Goal: Check status: Check status

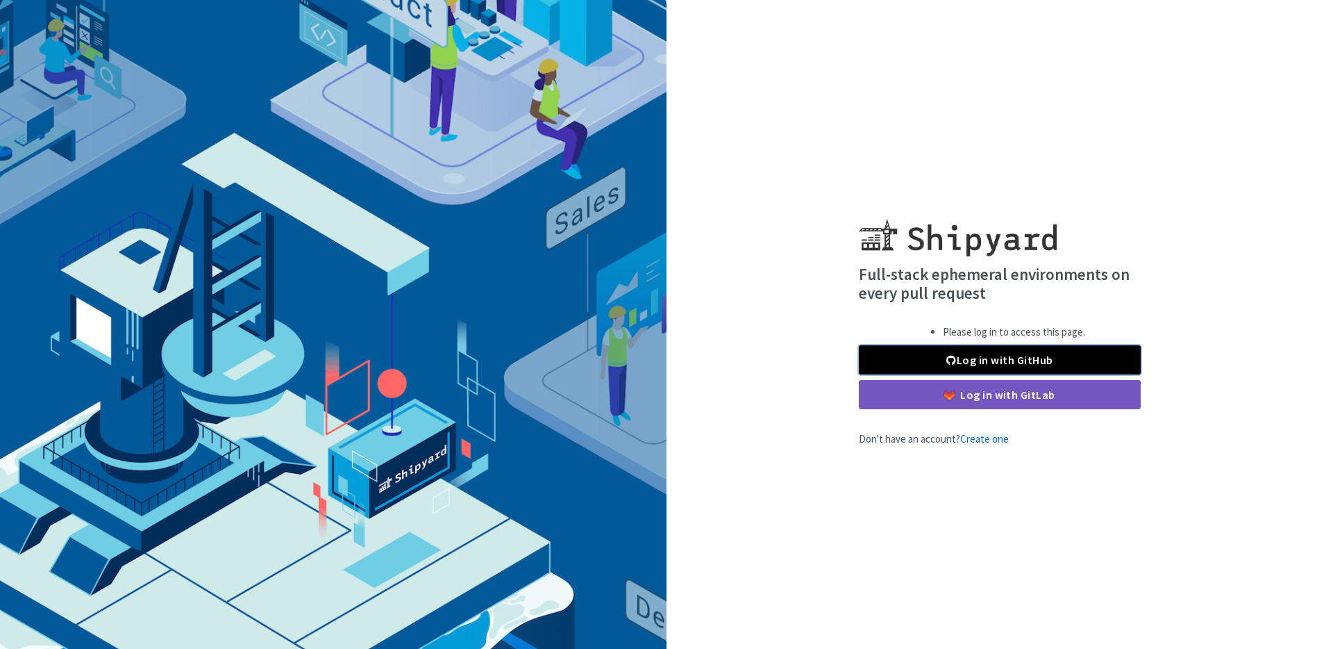
click at [1000, 361] on link "Log in with GitHub" at bounding box center [1000, 359] width 282 height 29
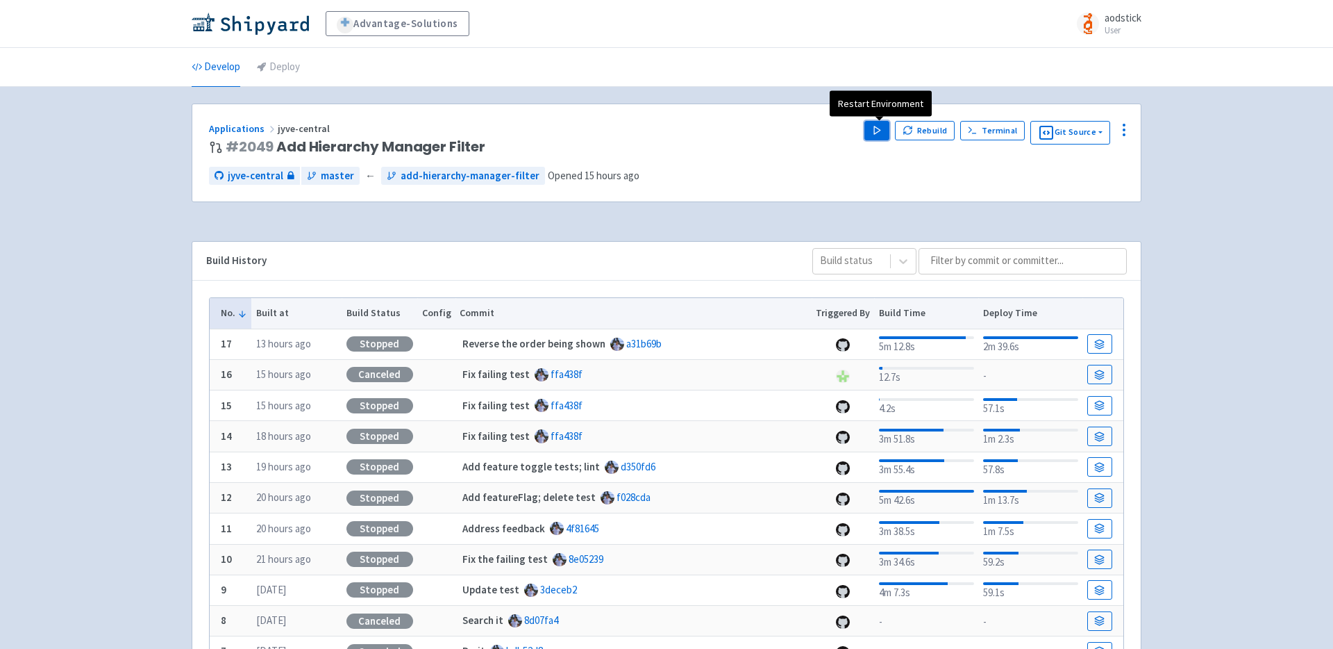
click at [876, 126] on icon "button" at bounding box center [877, 130] width 10 height 10
click at [1183, 213] on div "Advantage-Solutions aodstick User Profile Sign out Develop Deploy #" at bounding box center [666, 438] width 1333 height 877
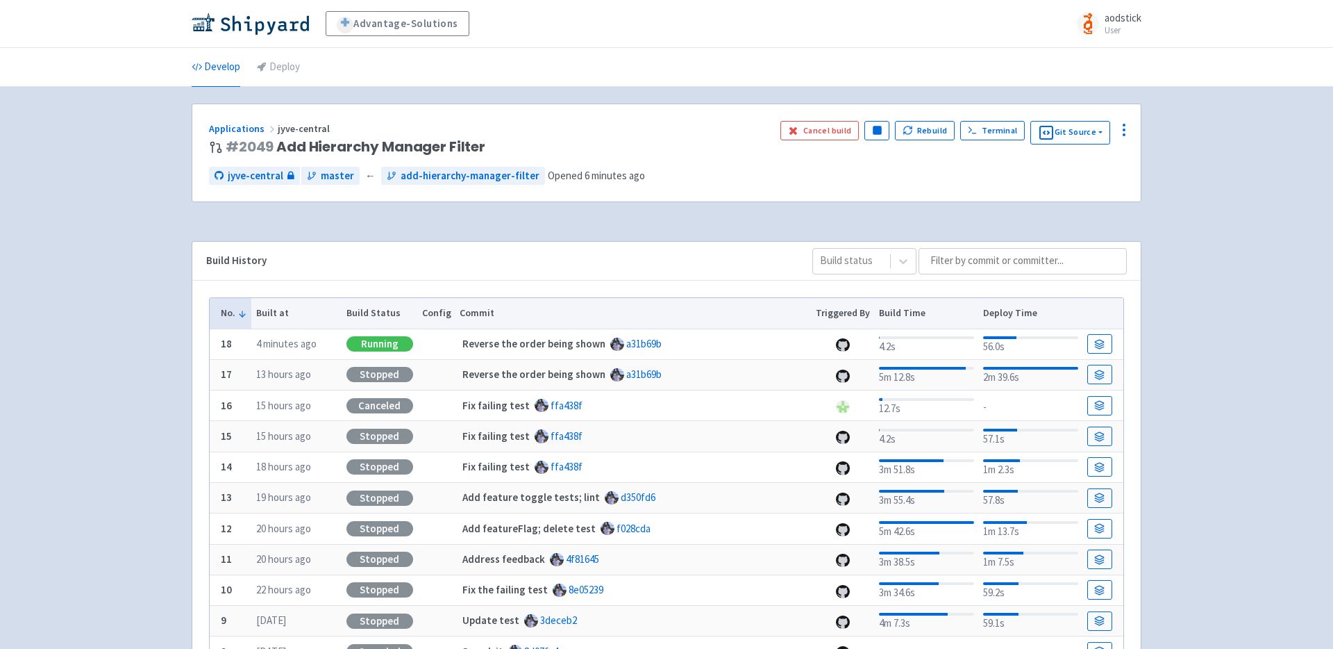
click at [1171, 218] on div "Advantage-Solutions aodstick User Profile Sign out Develop Deploy #" at bounding box center [666, 438] width 1333 height 877
click at [827, 131] on span "Visit" at bounding box center [820, 130] width 18 height 11
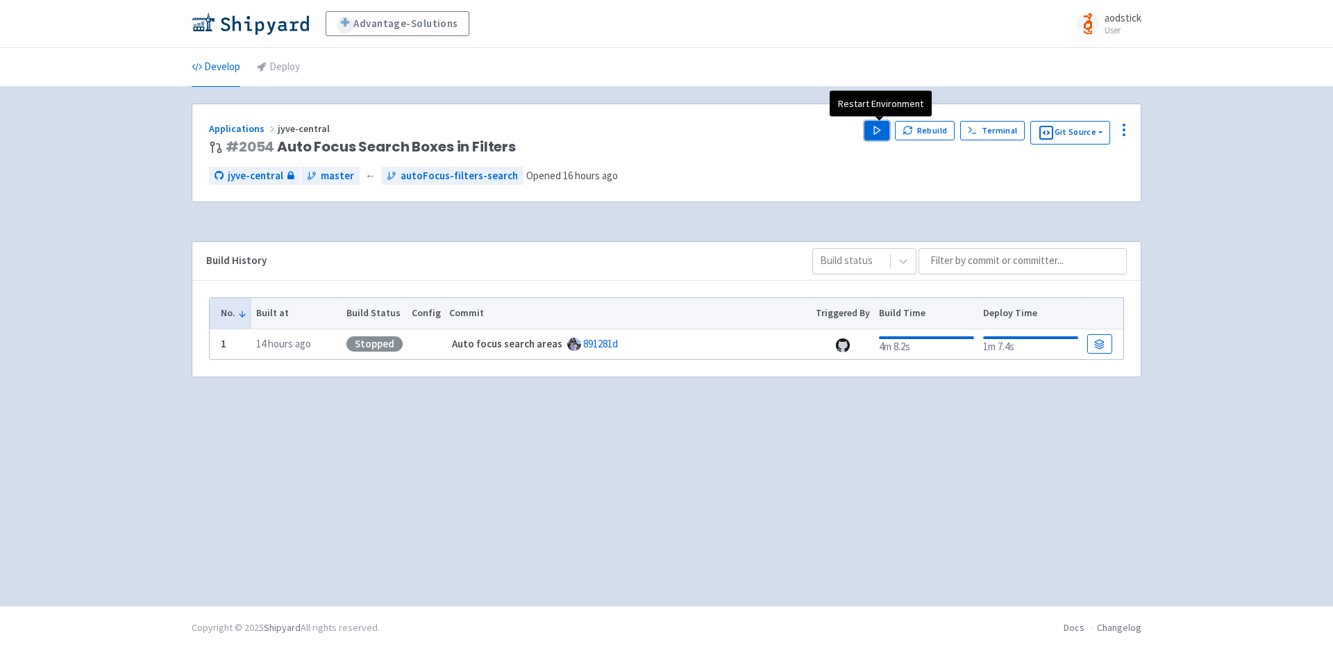
click at [883, 124] on button "Play" at bounding box center [877, 130] width 25 height 19
click at [1258, 147] on div "Advantage-Solutions aodstick User Profile Sign out Develop Deploy #" at bounding box center [666, 303] width 1333 height 606
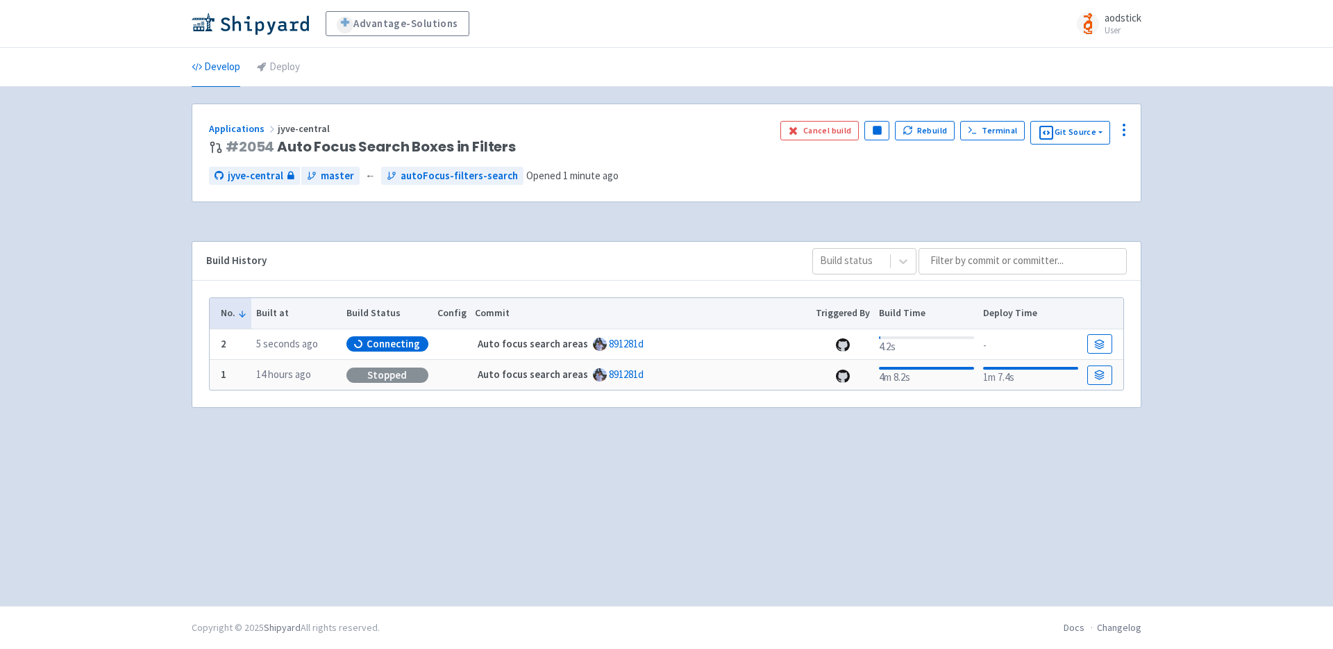
click at [1242, 230] on div "Advantage-Solutions aodstick User Profile Sign out Develop Deploy #" at bounding box center [666, 303] width 1333 height 606
click at [1203, 269] on div "Advantage-Solutions aodstick User Profile Sign out Develop Deploy #" at bounding box center [666, 303] width 1333 height 606
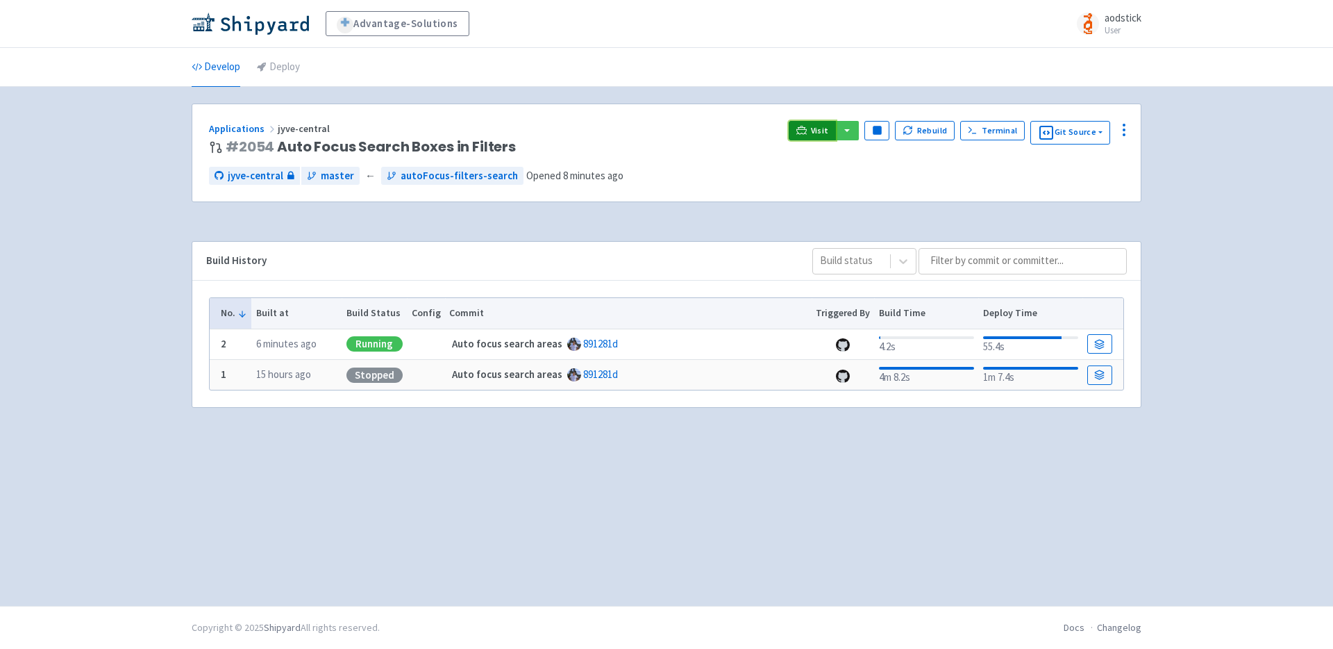
click at [814, 134] on span "Visit" at bounding box center [820, 130] width 18 height 11
